Goal: Check status: Check status

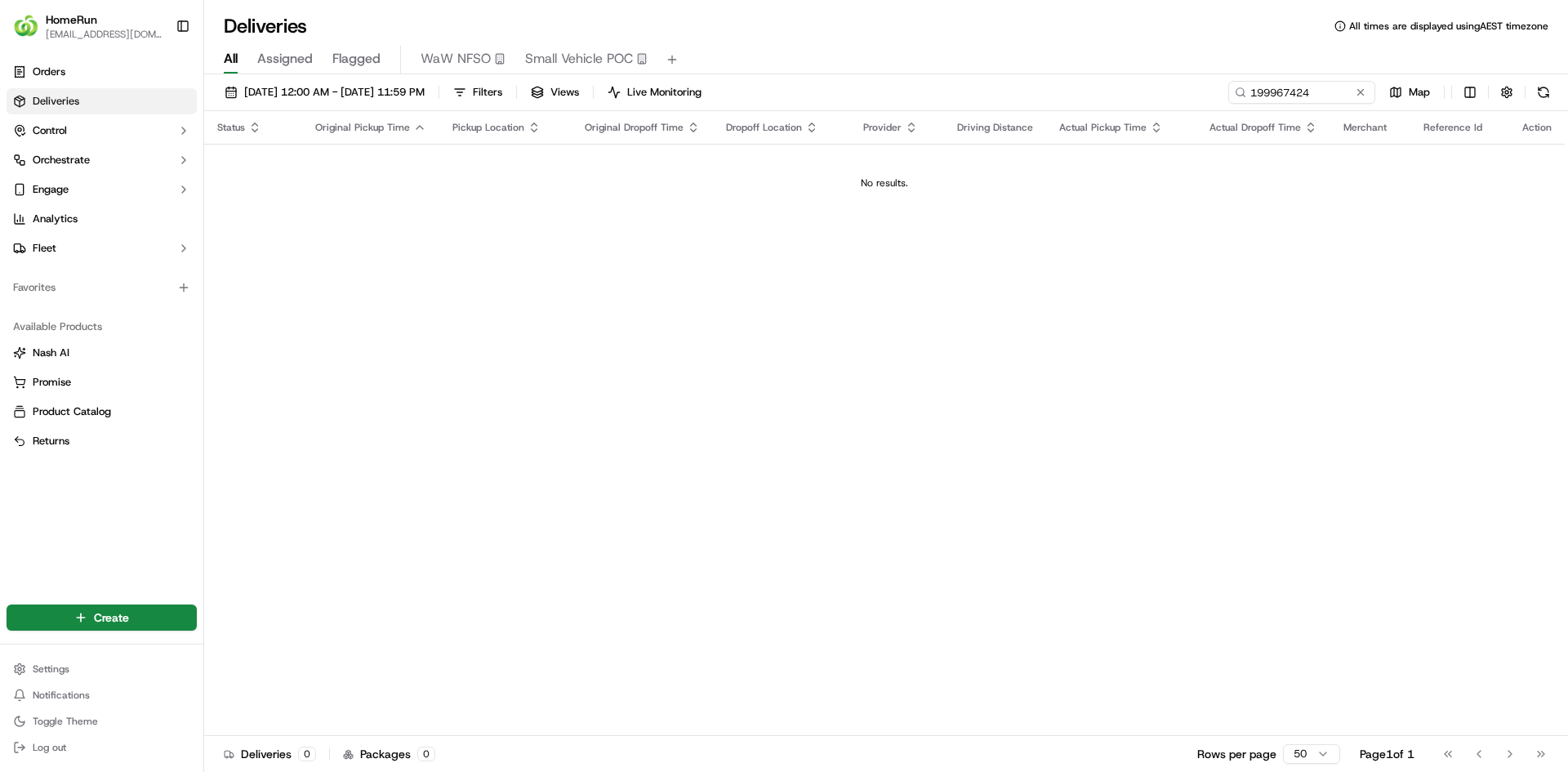
click at [361, 93] on span "[DATE] 12:00 AM - [DATE] 11:59 PM" at bounding box center [334, 92] width 180 height 14
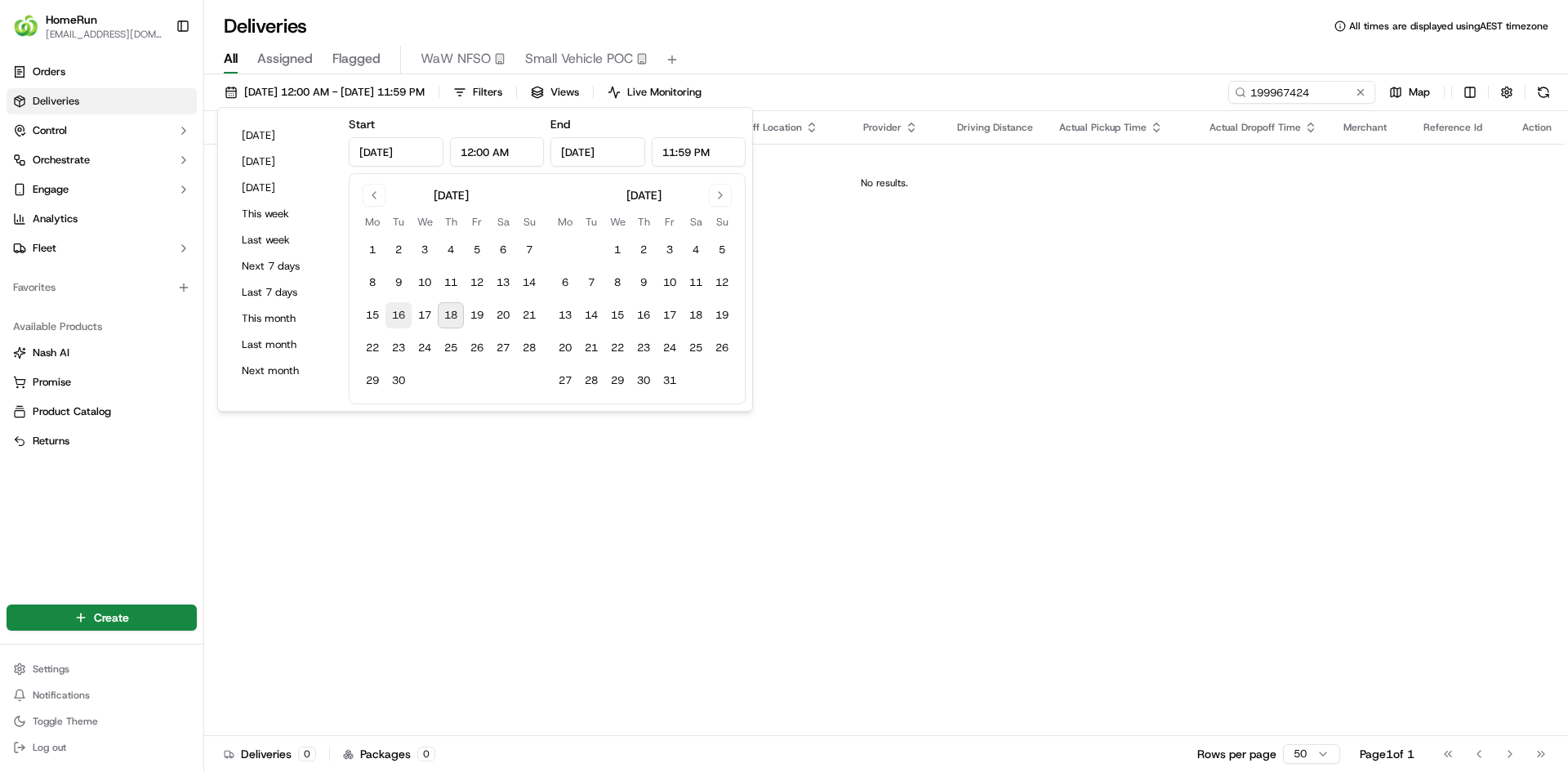
click at [399, 315] on button "16" at bounding box center [399, 315] width 26 height 26
type input "[DATE]"
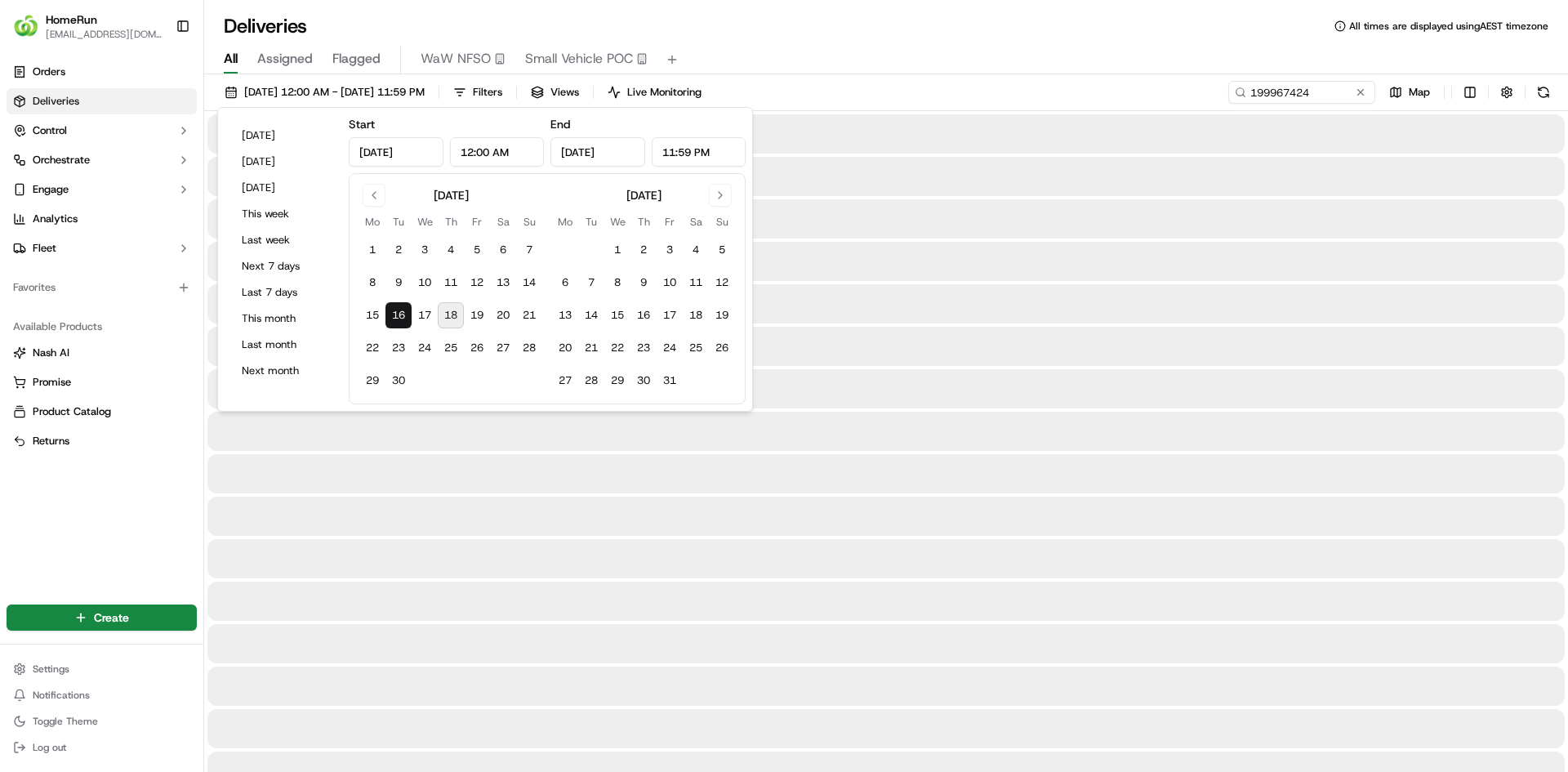
click at [452, 319] on button "18" at bounding box center [451, 315] width 26 height 26
type input "[DATE]"
click at [1277, 86] on input "199967424" at bounding box center [1277, 92] width 196 height 23
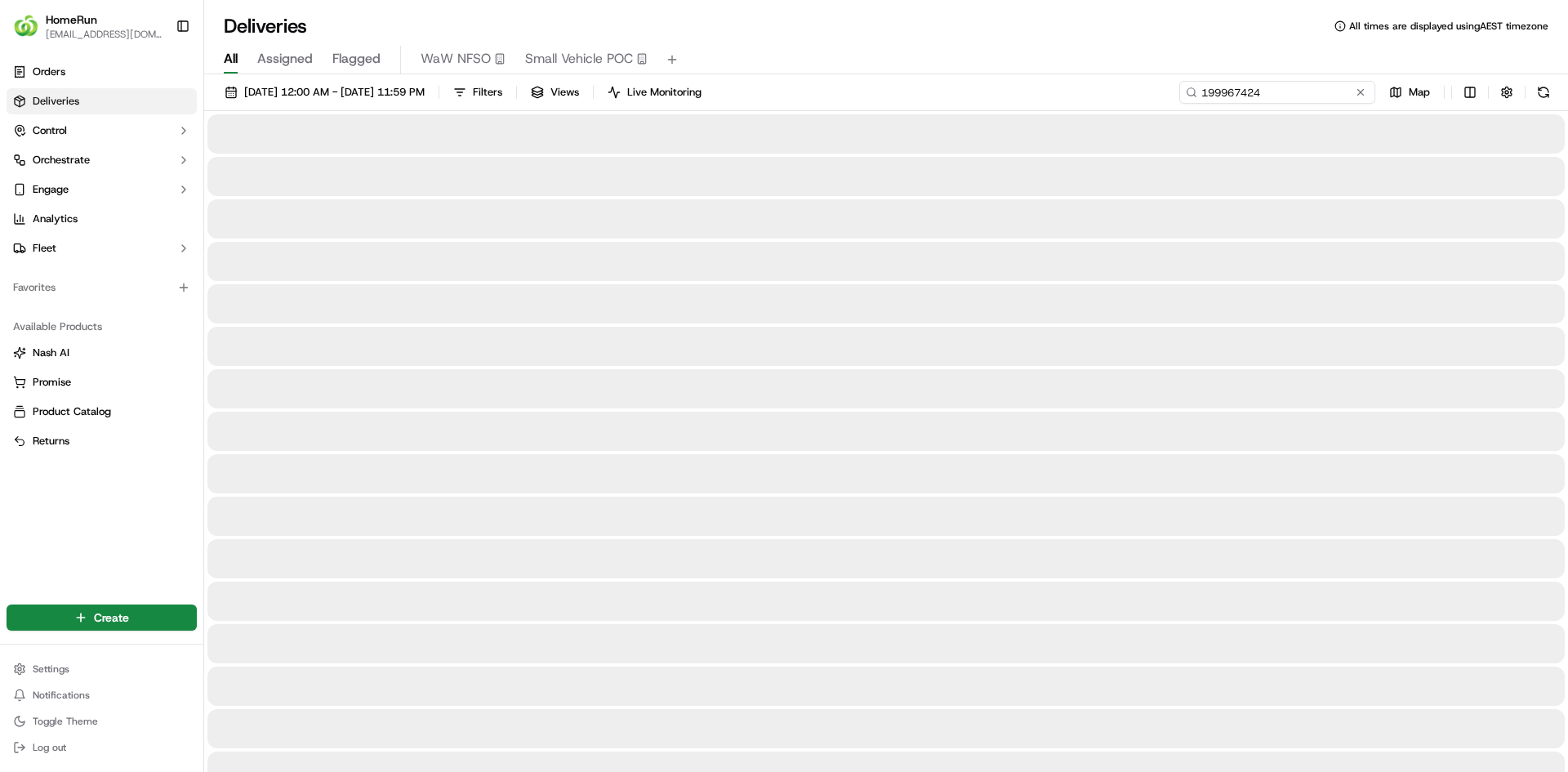
paste input "269772360"
type input "269772360"
click at [1542, 88] on button at bounding box center [1543, 92] width 23 height 23
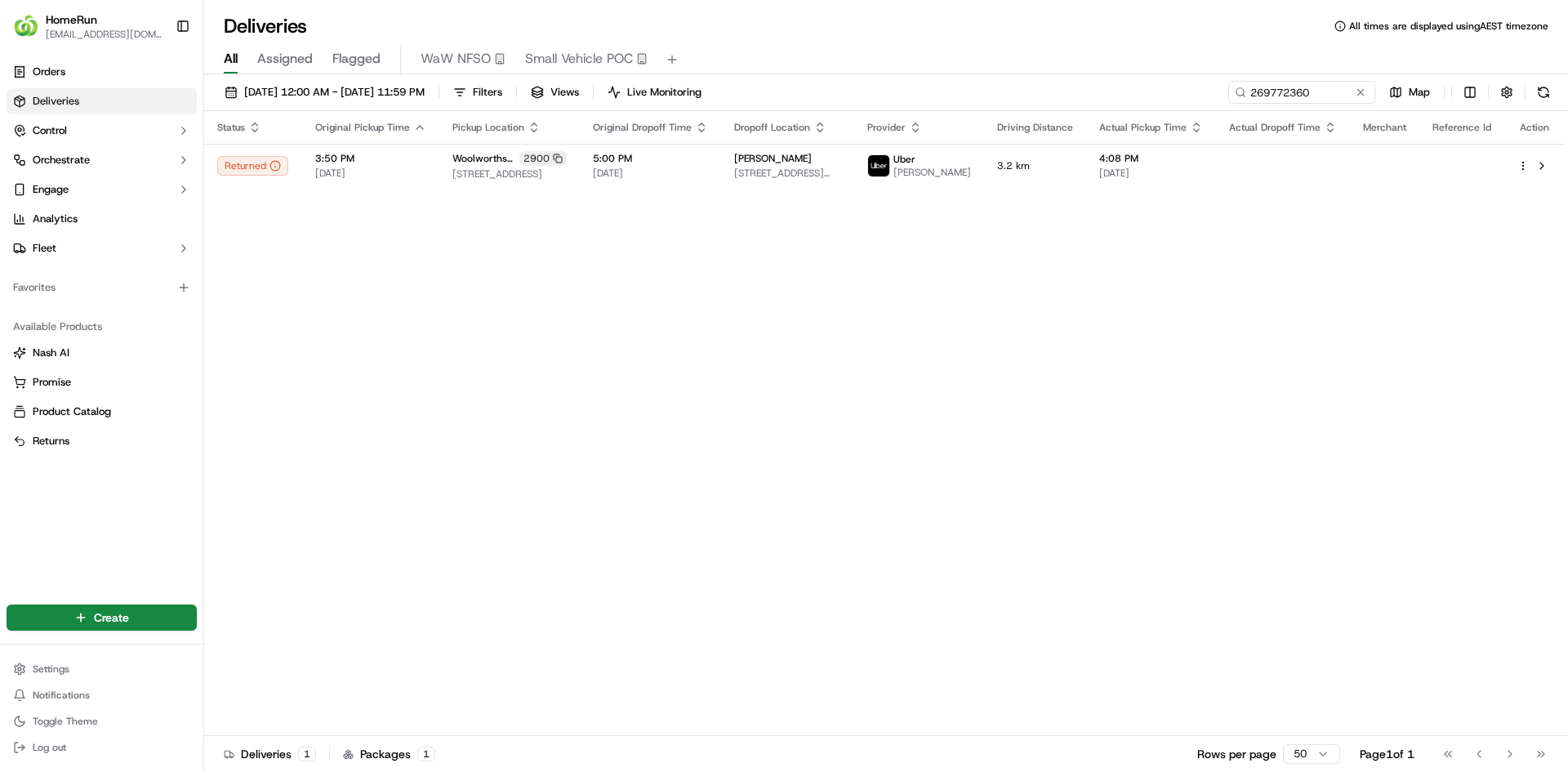
click at [361, 288] on div "Status Original Pickup Time Pickup Location Original Dropoff Time Dropoff Locat…" at bounding box center [884, 424] width 1361 height 625
